Goal: Transaction & Acquisition: Download file/media

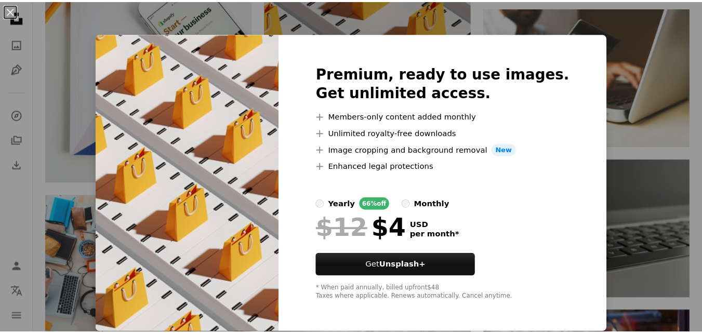
scroll to position [1, 0]
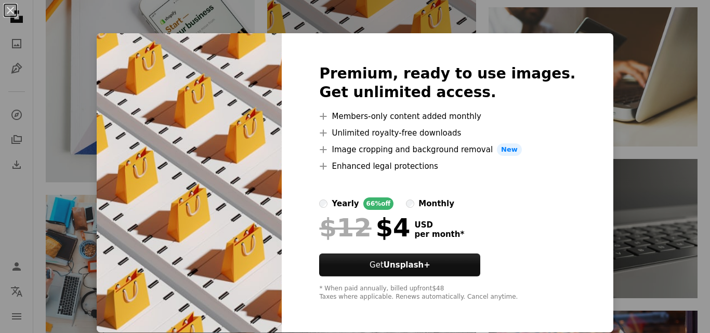
click at [640, 31] on div "An X shape Premium, ready to use images. Get unlimited access. A plus sign Memb…" at bounding box center [355, 166] width 710 height 333
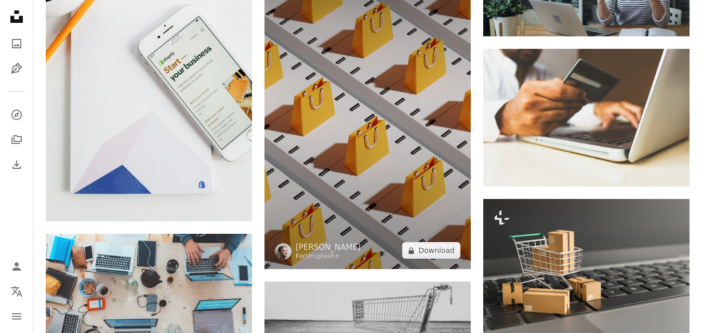
scroll to position [676, 0]
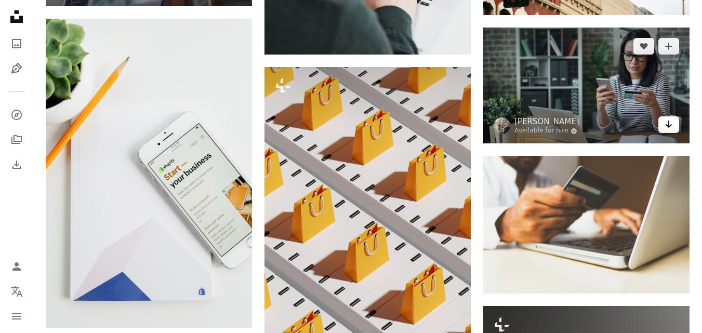
click at [670, 127] on icon "Download" at bounding box center [669, 124] width 7 height 7
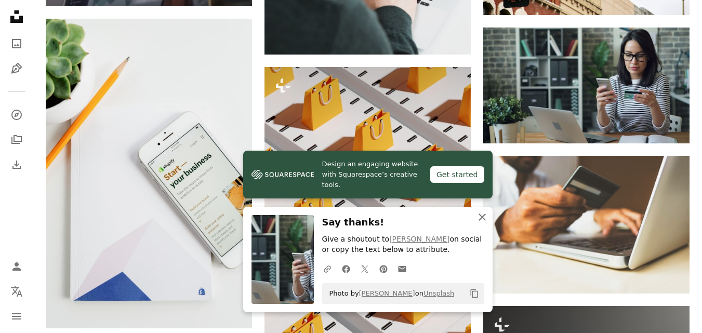
click at [485, 218] on icon "An X shape" at bounding box center [482, 217] width 12 height 12
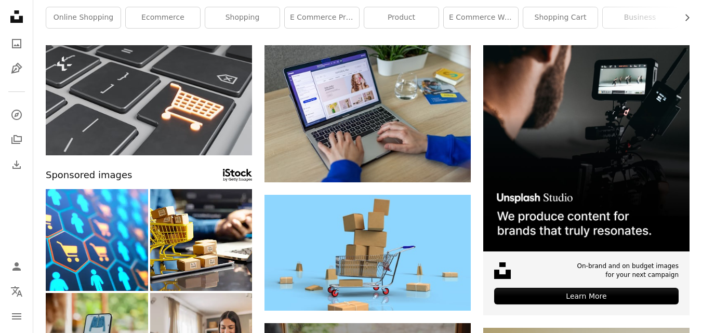
scroll to position [52, 0]
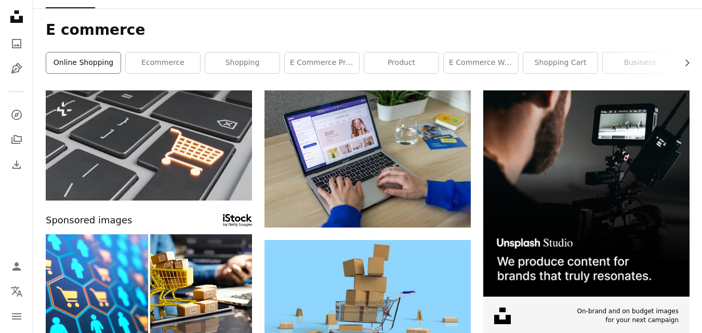
click at [87, 61] on link "online shopping" at bounding box center [83, 63] width 74 height 21
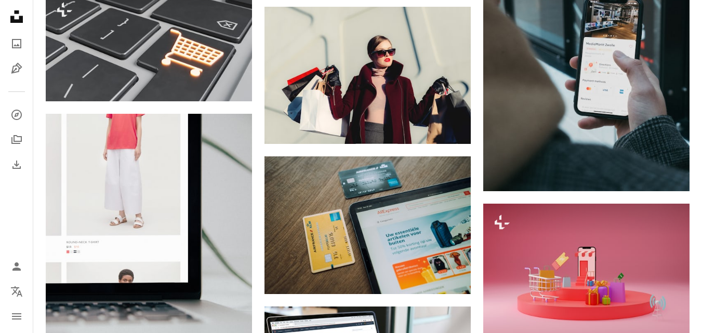
scroll to position [676, 0]
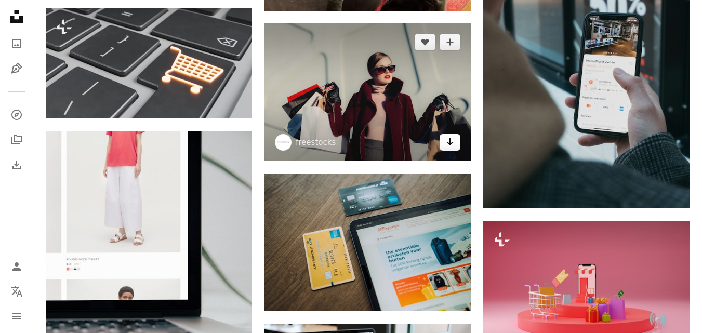
click at [446, 139] on link "Arrow pointing down" at bounding box center [450, 142] width 21 height 17
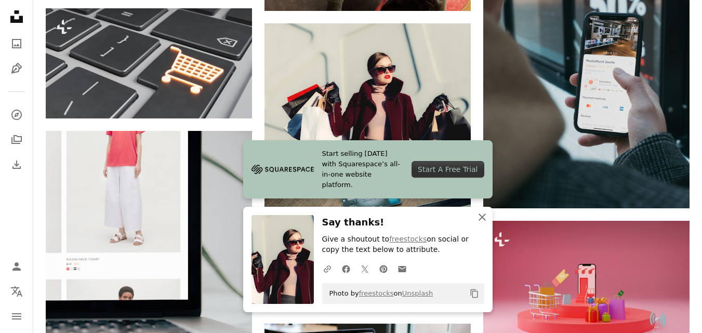
click at [483, 216] on icon "button" at bounding box center [482, 217] width 7 height 7
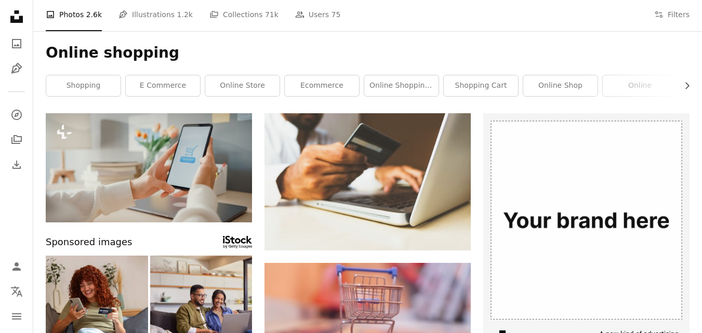
scroll to position [0, 0]
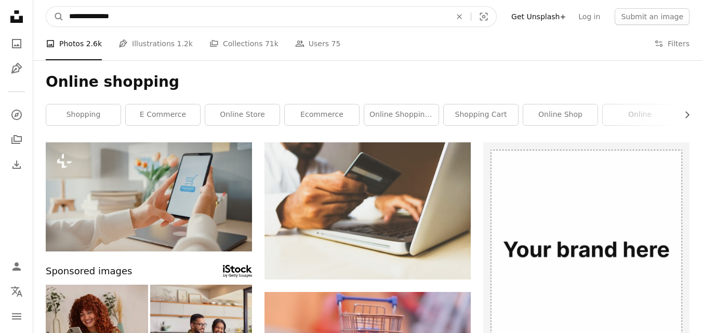
click at [169, 15] on input "**********" at bounding box center [256, 17] width 384 height 20
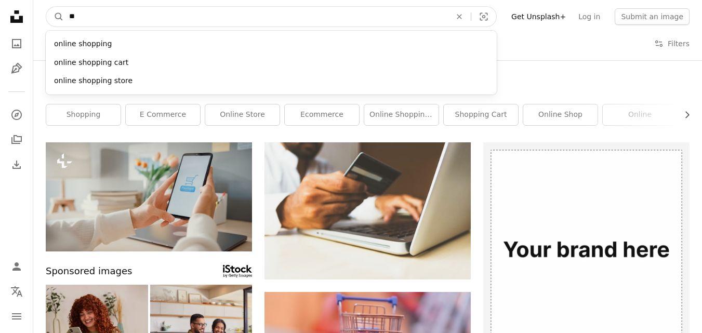
type input "*"
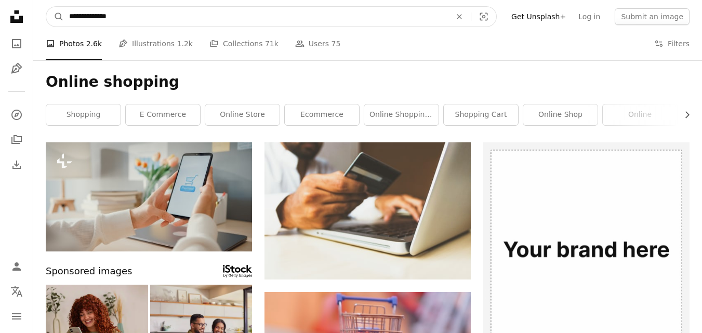
type input "**********"
click at [46, 7] on button "A magnifying glass" at bounding box center [55, 17] width 18 height 20
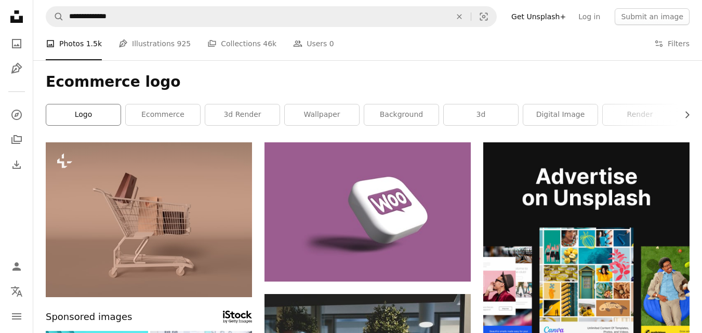
click at [90, 114] on link "logo" at bounding box center [83, 114] width 74 height 21
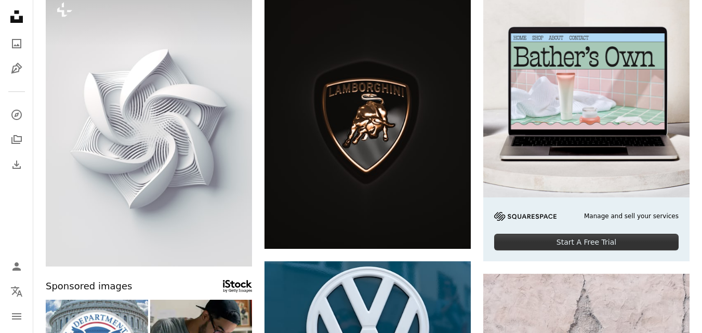
scroll to position [156, 0]
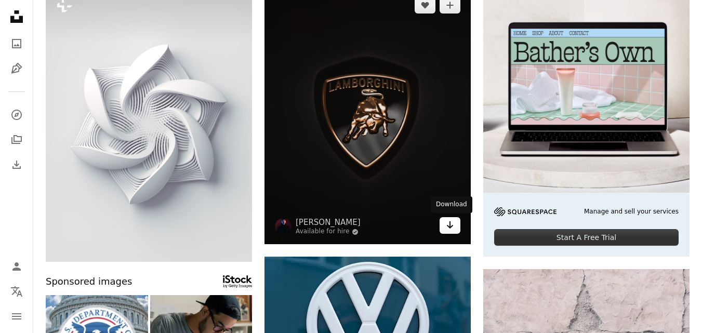
click at [447, 228] on icon "Arrow pointing down" at bounding box center [450, 225] width 8 height 12
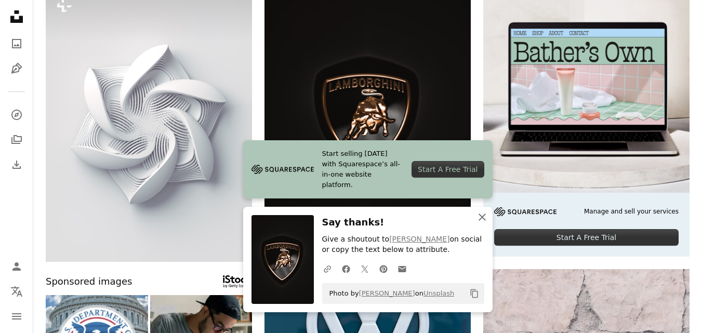
click at [479, 217] on icon "An X shape" at bounding box center [482, 217] width 12 height 12
